Goal: Obtain resource: Download file/media

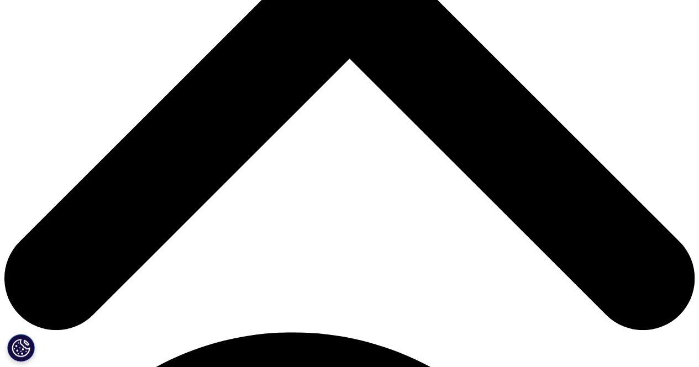
scroll to position [143, 652]
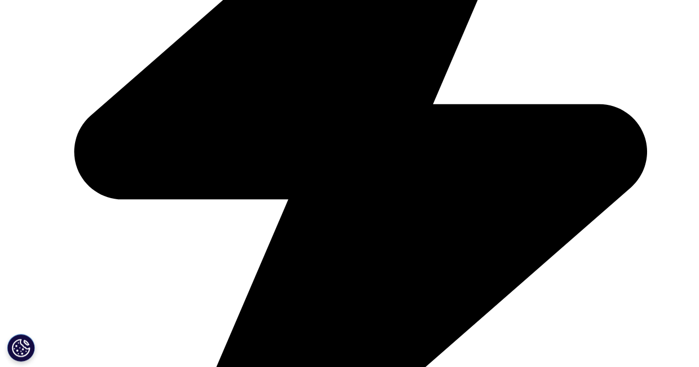
scroll to position [530, 0]
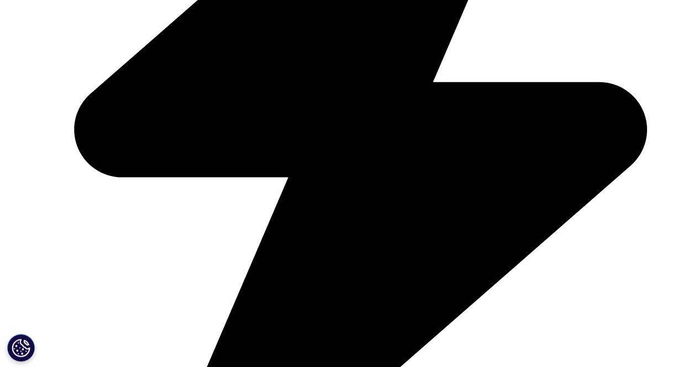
type input "rachel"
type input "licata"
type input "rachel.licata@bms.com"
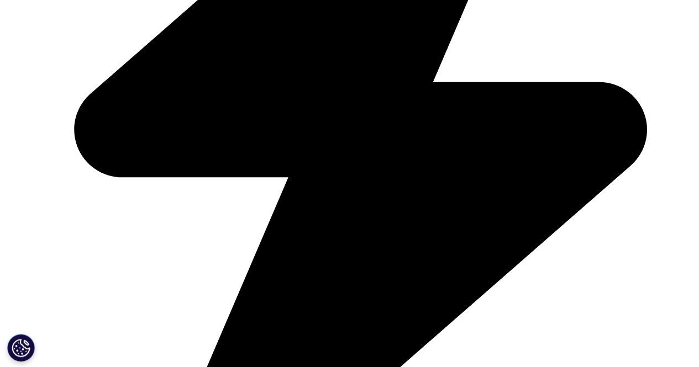
scroll to position [0, 0]
type input "b"
type input "vp"
type input "m"
type input "bms"
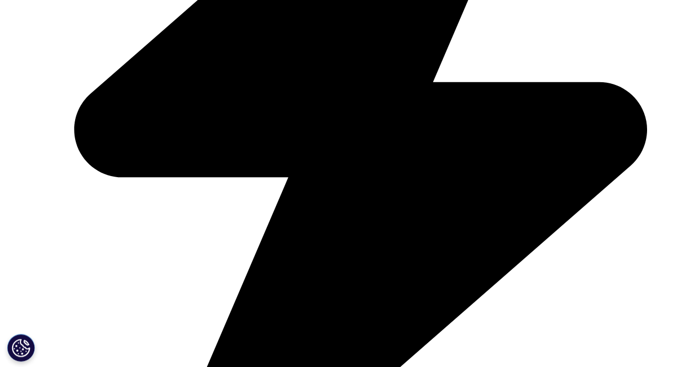
select select "[GEOGRAPHIC_DATA]"
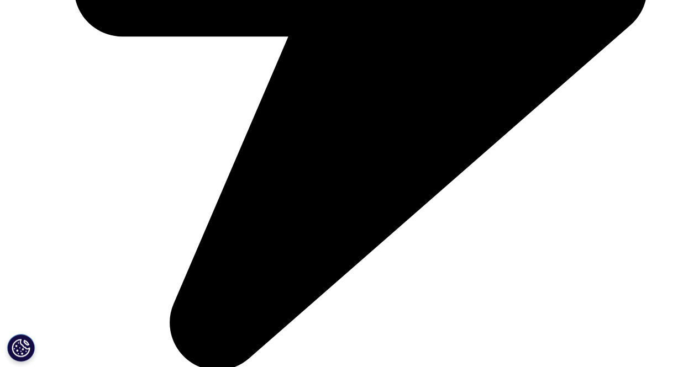
scroll to position [703, 0]
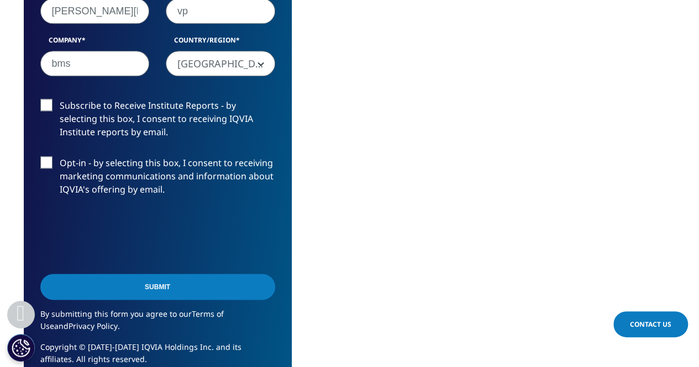
click at [60, 99] on input "Subscribe to Receive Institute Reports - by selecting this box, I consent to re…" at bounding box center [60, 99] width 0 height 0
click at [162, 282] on input "Submit" at bounding box center [157, 287] width 235 height 26
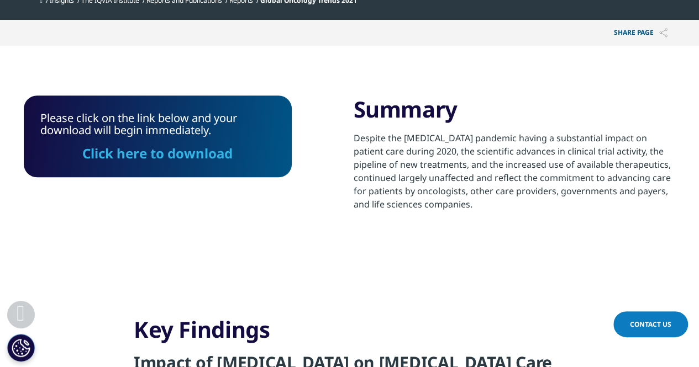
scroll to position [360, 0]
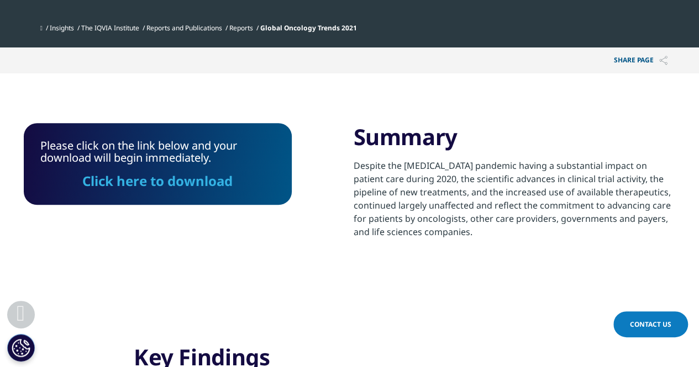
click at [194, 189] on link "Click here to download" at bounding box center [157, 181] width 150 height 18
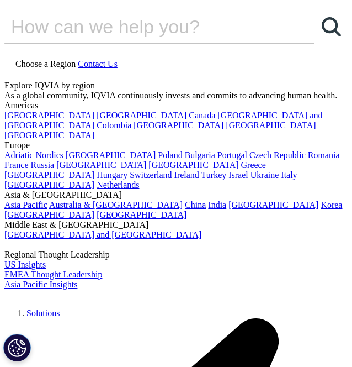
click at [123, 43] on input "Search" at bounding box center [148, 26] width 289 height 33
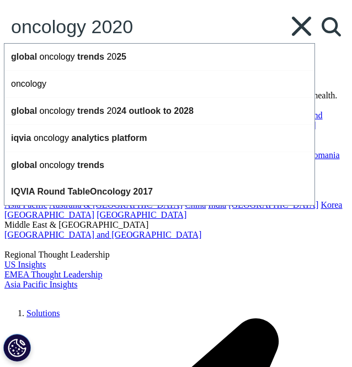
type input "oncology 2020"
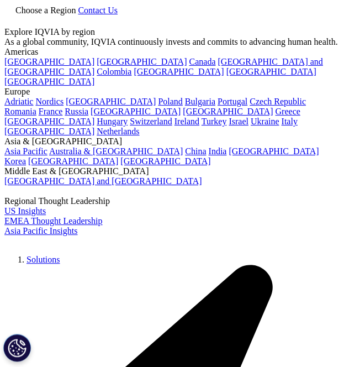
type input "oncology 2020"
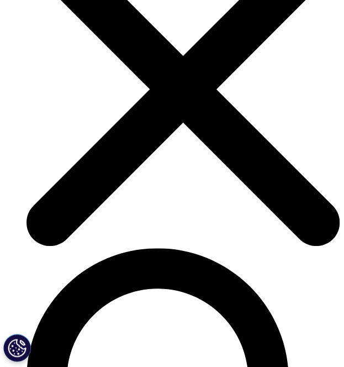
scroll to position [1740, 0]
